Goal: Task Accomplishment & Management: Manage account settings

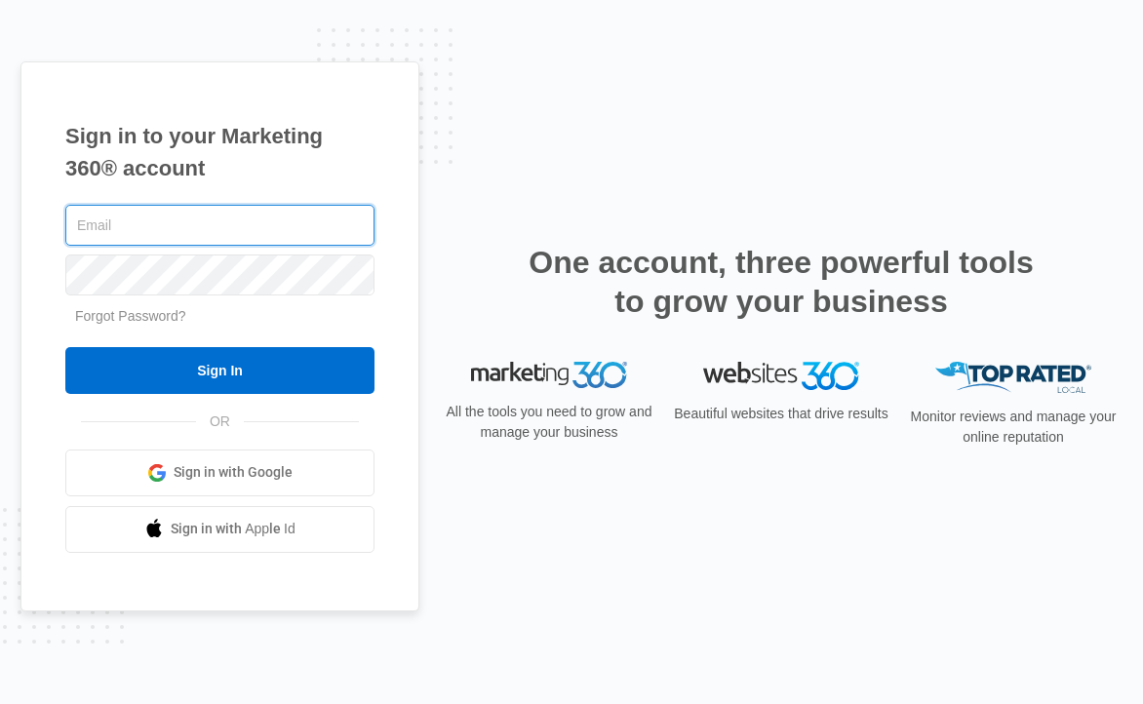
click at [0, 703] on com-1password-button at bounding box center [0, 704] width 0 height 0
type input "[PERSON_NAME][EMAIL_ADDRESS][DOMAIN_NAME]"
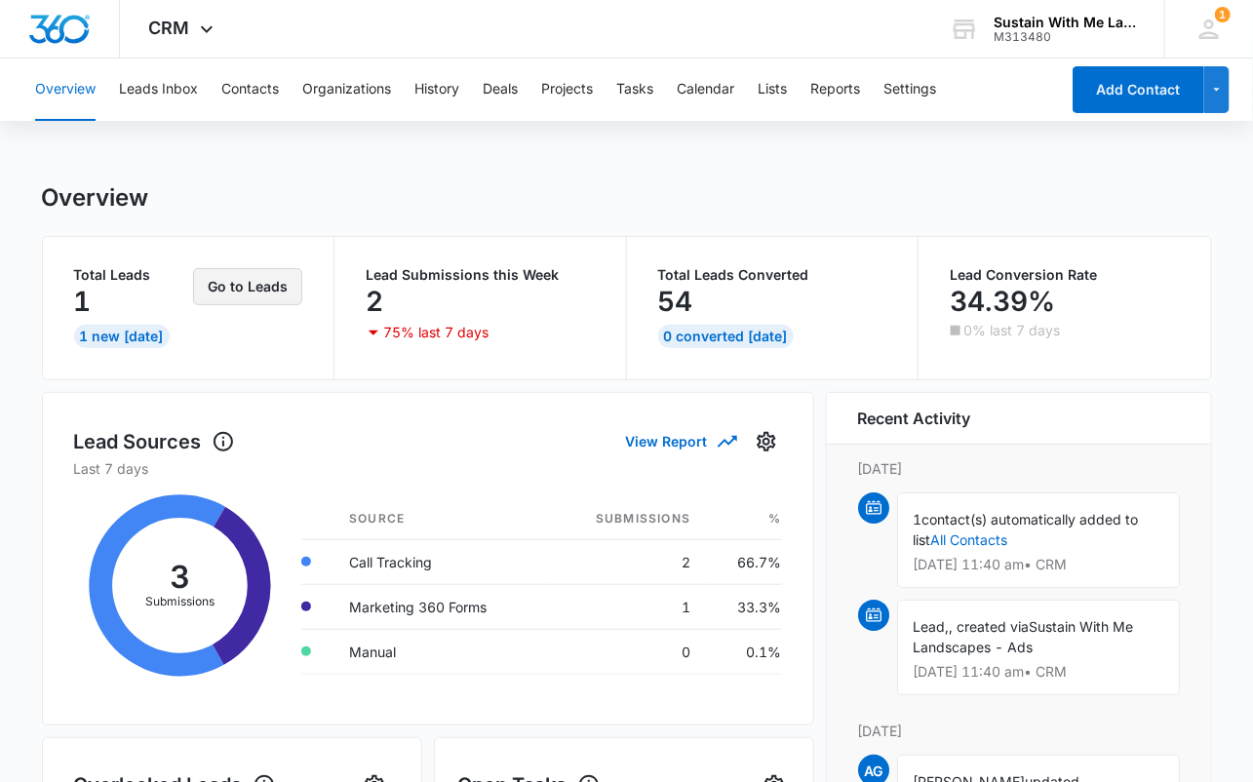
click at [273, 279] on button "Go to Leads" at bounding box center [247, 286] width 109 height 37
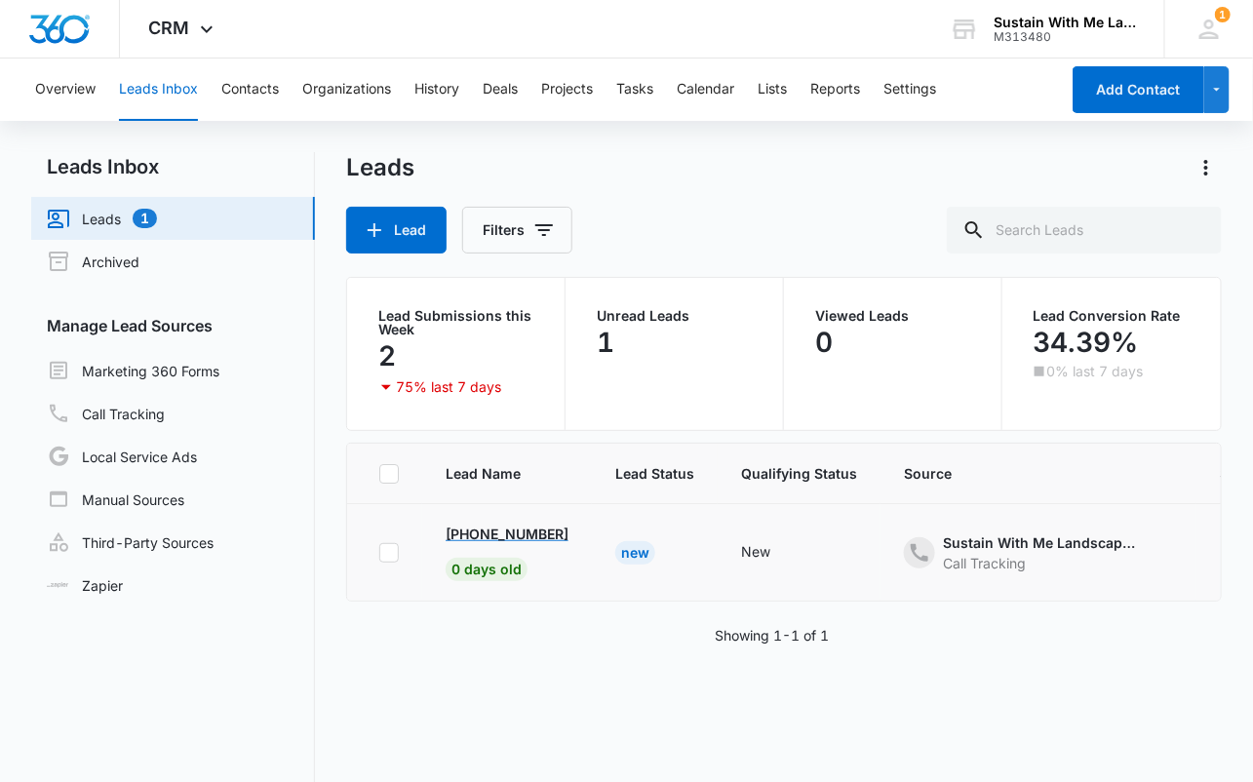
click at [490, 530] on p "[PHONE_NUMBER]" at bounding box center [507, 533] width 123 height 20
